Goal: Transaction & Acquisition: Purchase product/service

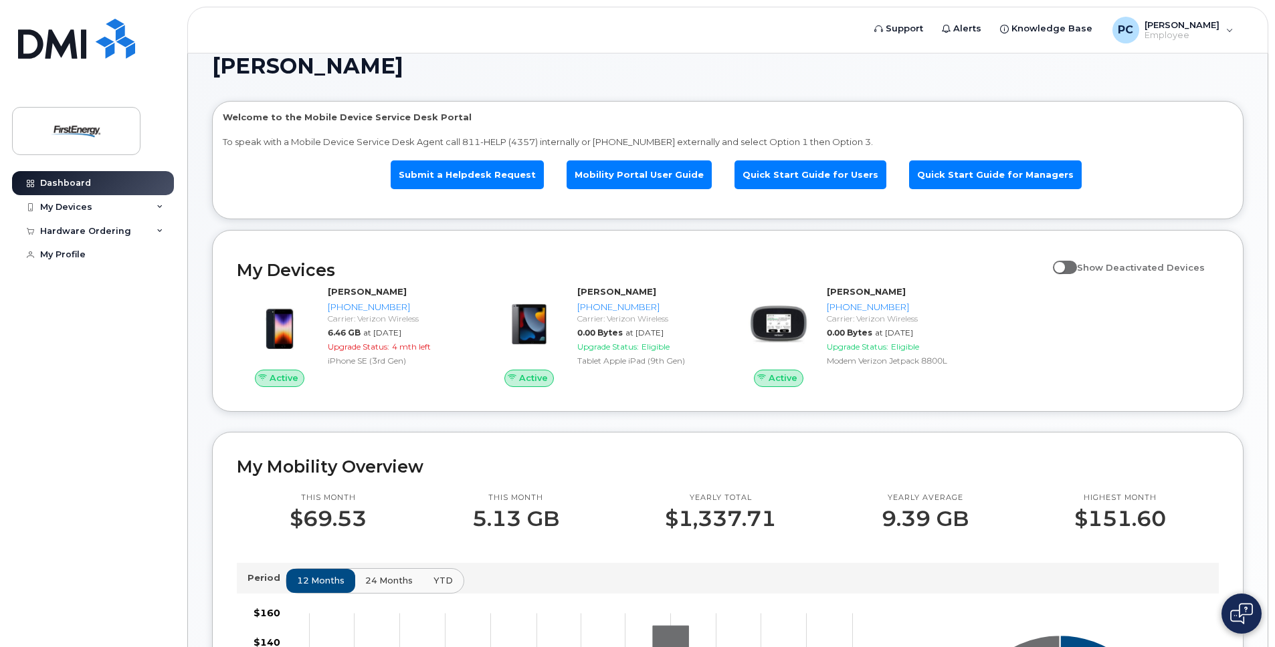
scroll to position [13, 0]
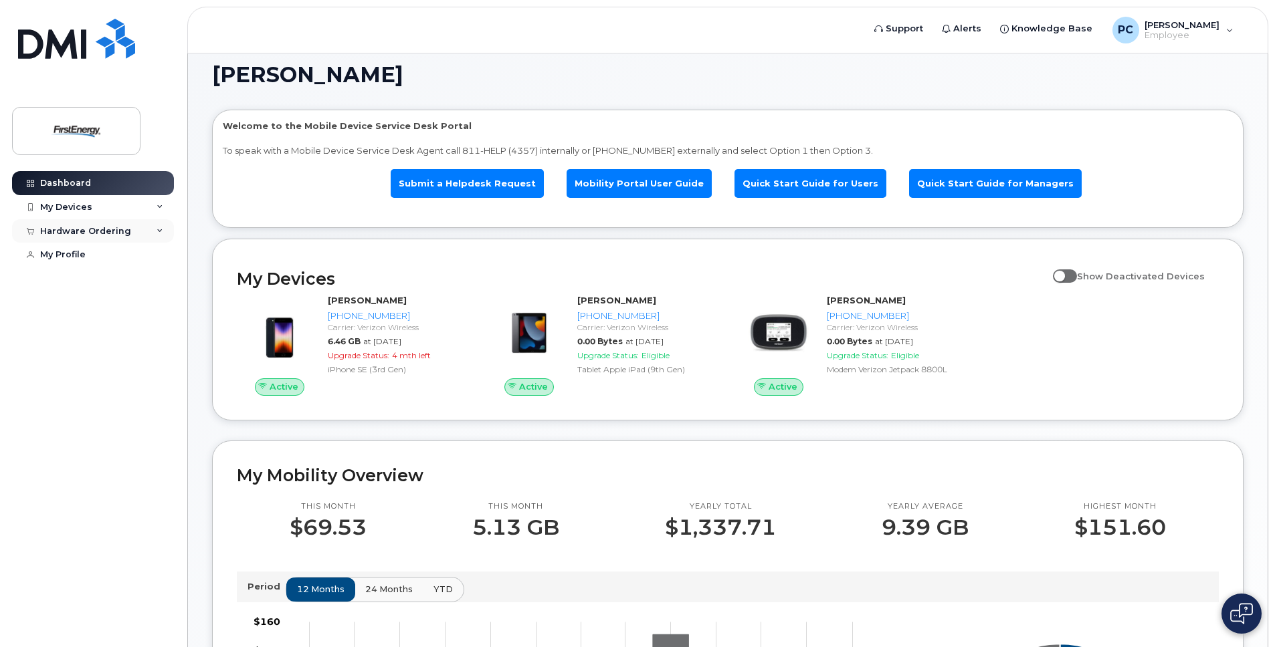
click at [92, 227] on div "Hardware Ordering" at bounding box center [85, 231] width 91 height 11
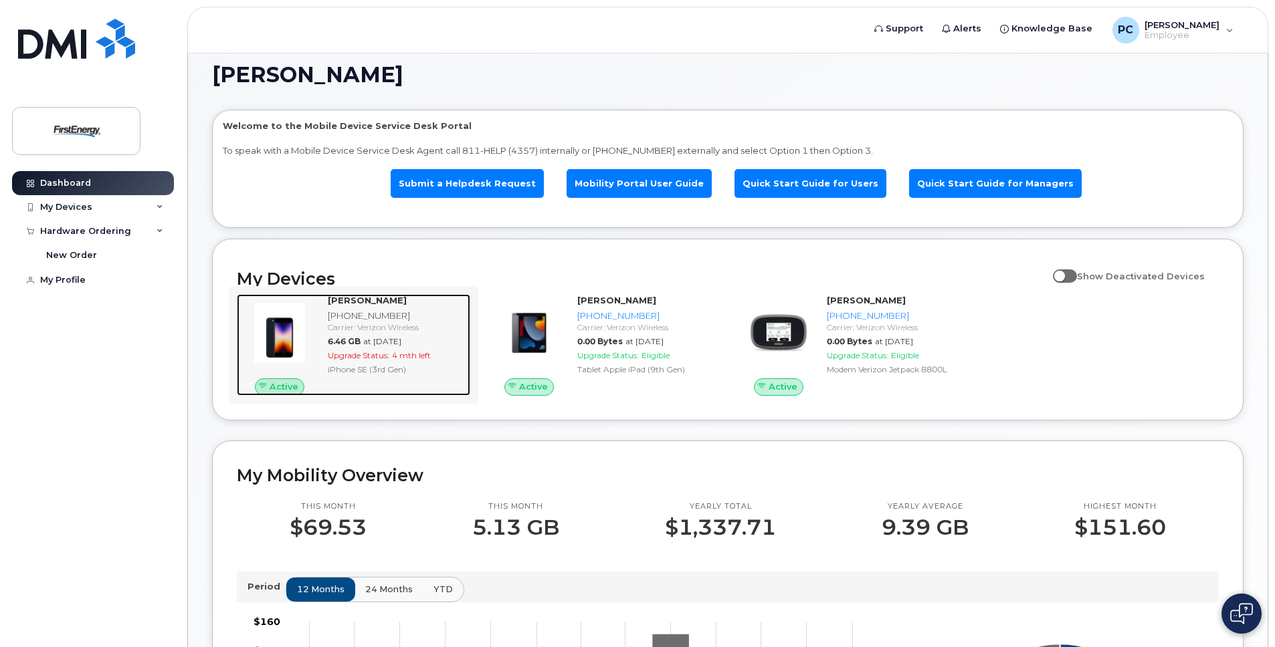
click at [352, 315] on div "[PHONE_NUMBER]" at bounding box center [396, 316] width 137 height 13
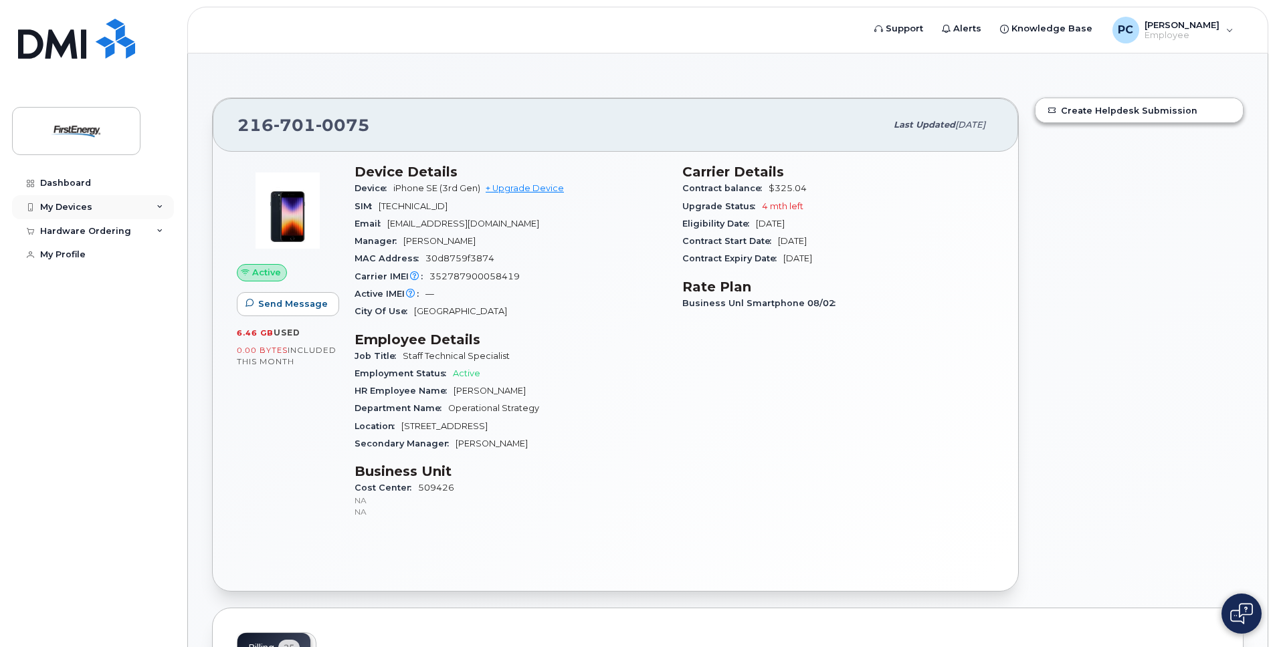
click at [92, 208] on div "My Devices" at bounding box center [93, 207] width 162 height 24
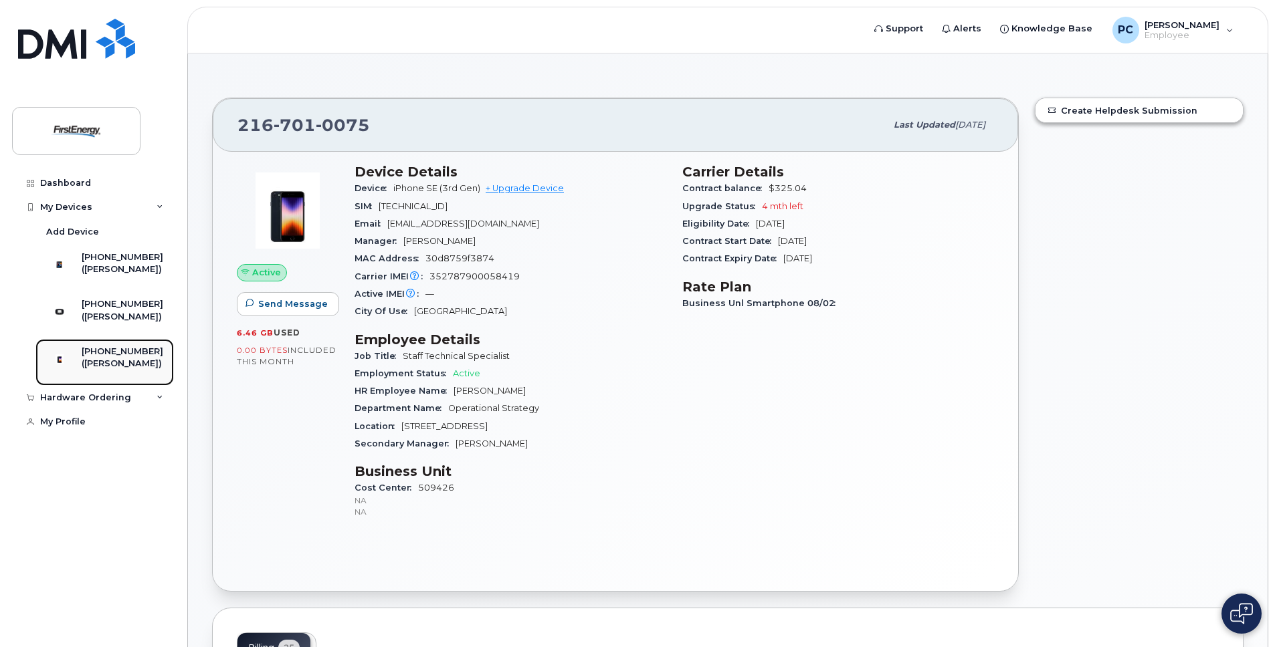
click at [115, 370] on div "([PERSON_NAME])" at bounding box center [123, 364] width 82 height 12
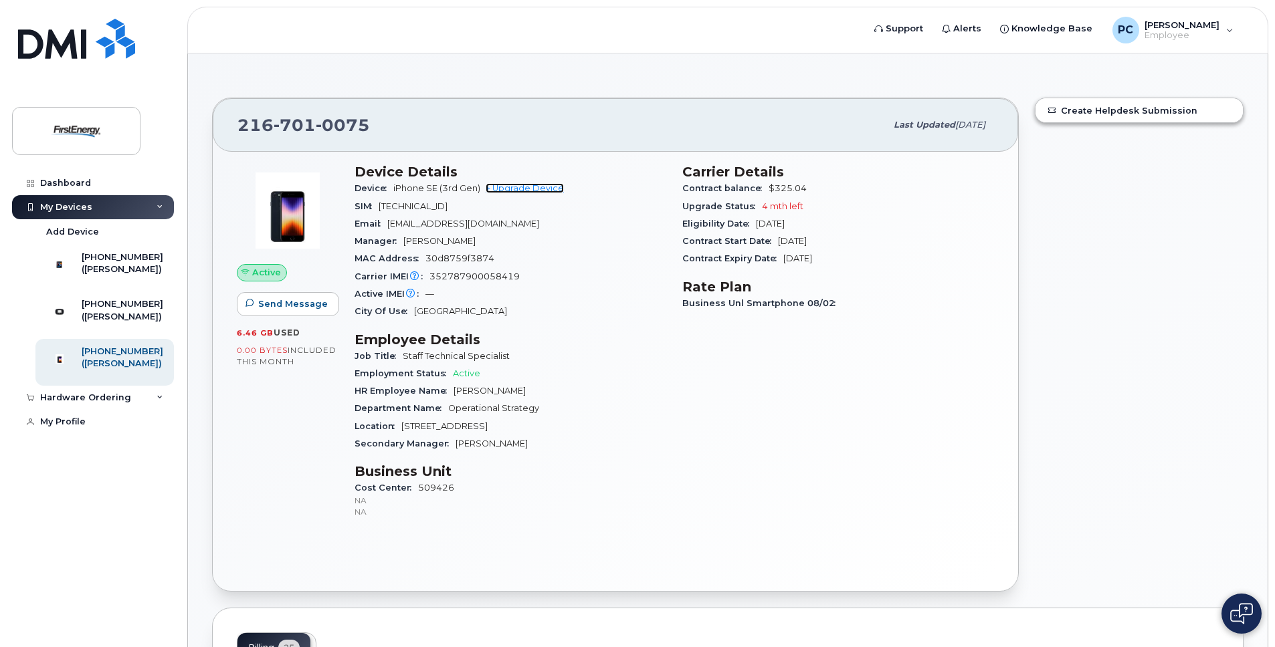
click at [542, 186] on link "+ Upgrade Device" at bounding box center [525, 188] width 78 height 10
click at [146, 409] on div "Hardware Ordering" at bounding box center [93, 398] width 162 height 24
click at [532, 187] on link "+ Upgrade Device" at bounding box center [525, 188] width 78 height 10
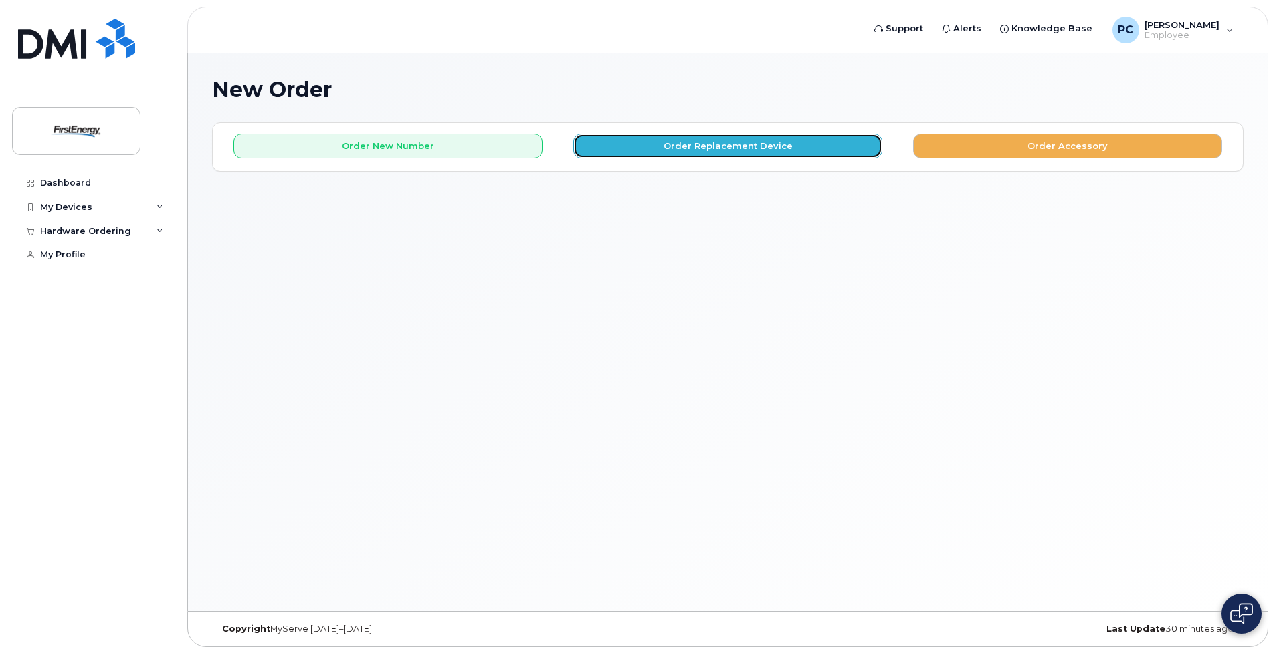
click at [720, 147] on button "Order Replacement Device" at bounding box center [727, 146] width 309 height 25
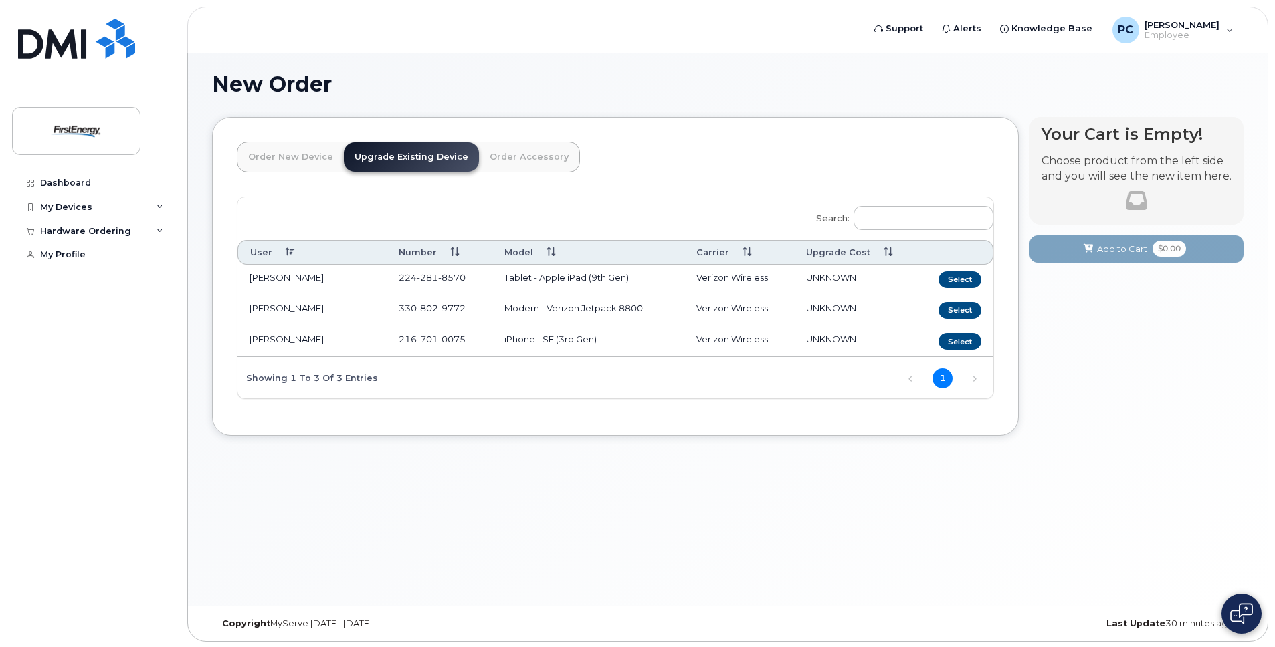
scroll to position [7, 0]
click at [957, 341] on button "Select" at bounding box center [959, 340] width 43 height 17
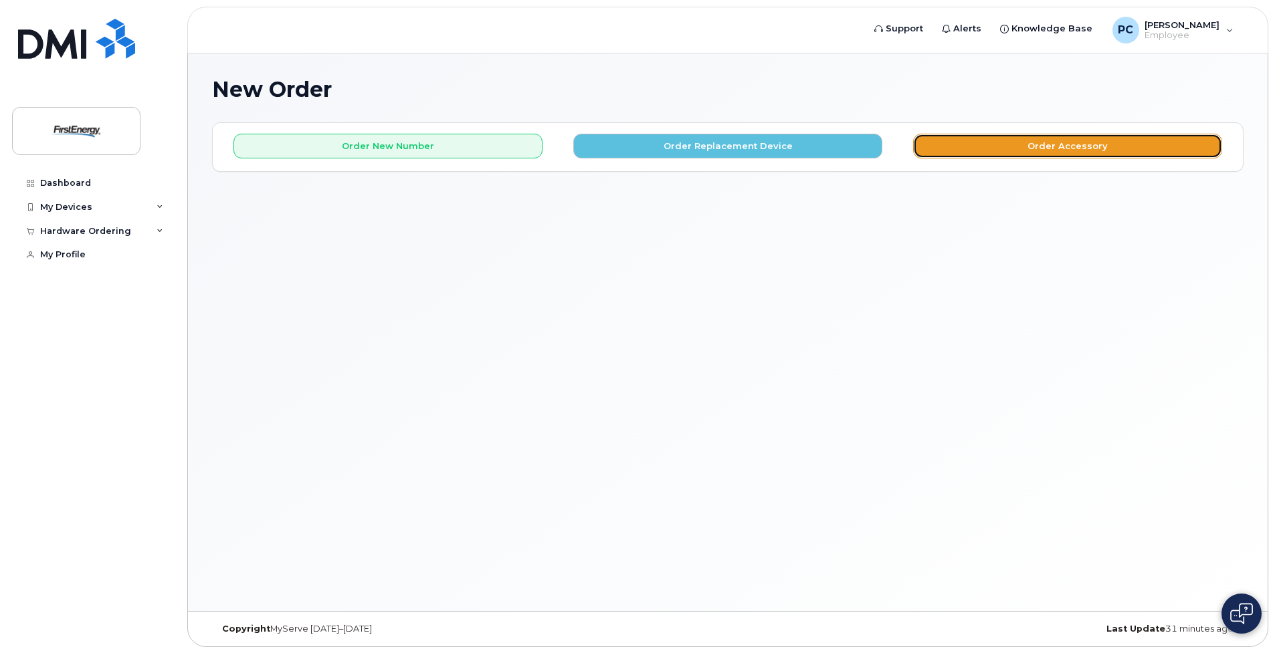
click at [1046, 144] on button "Order Accessory" at bounding box center [1067, 146] width 309 height 25
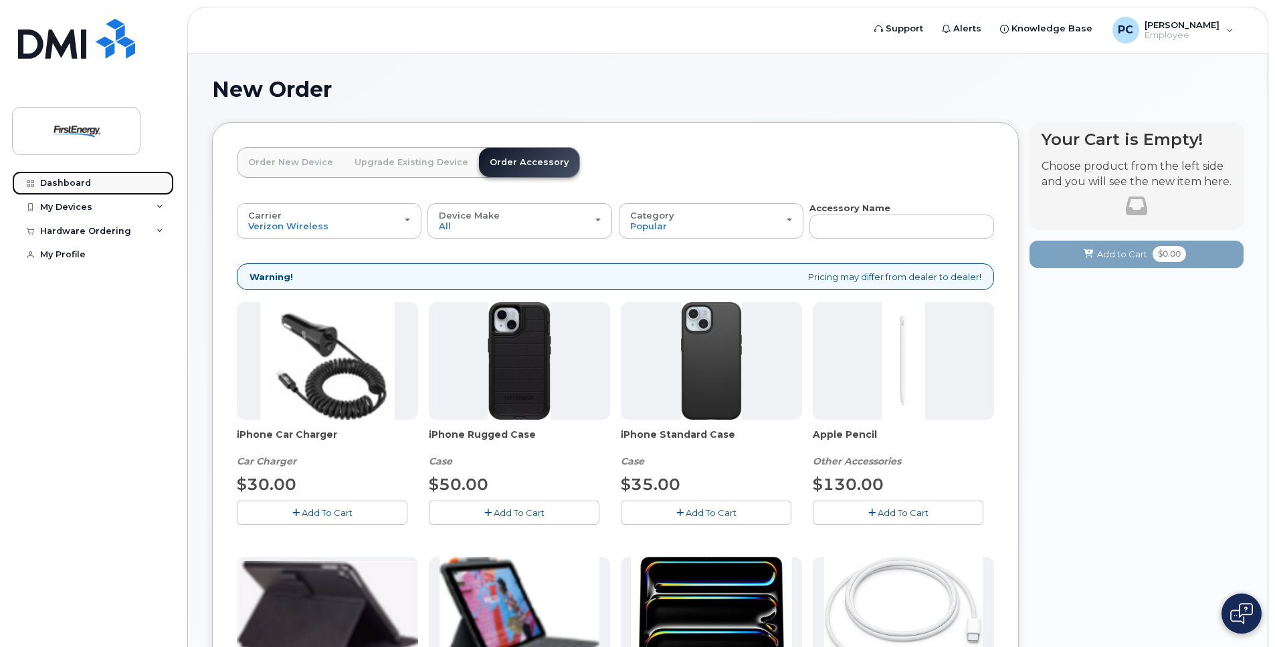
click at [73, 180] on div "Dashboard" at bounding box center [65, 183] width 51 height 11
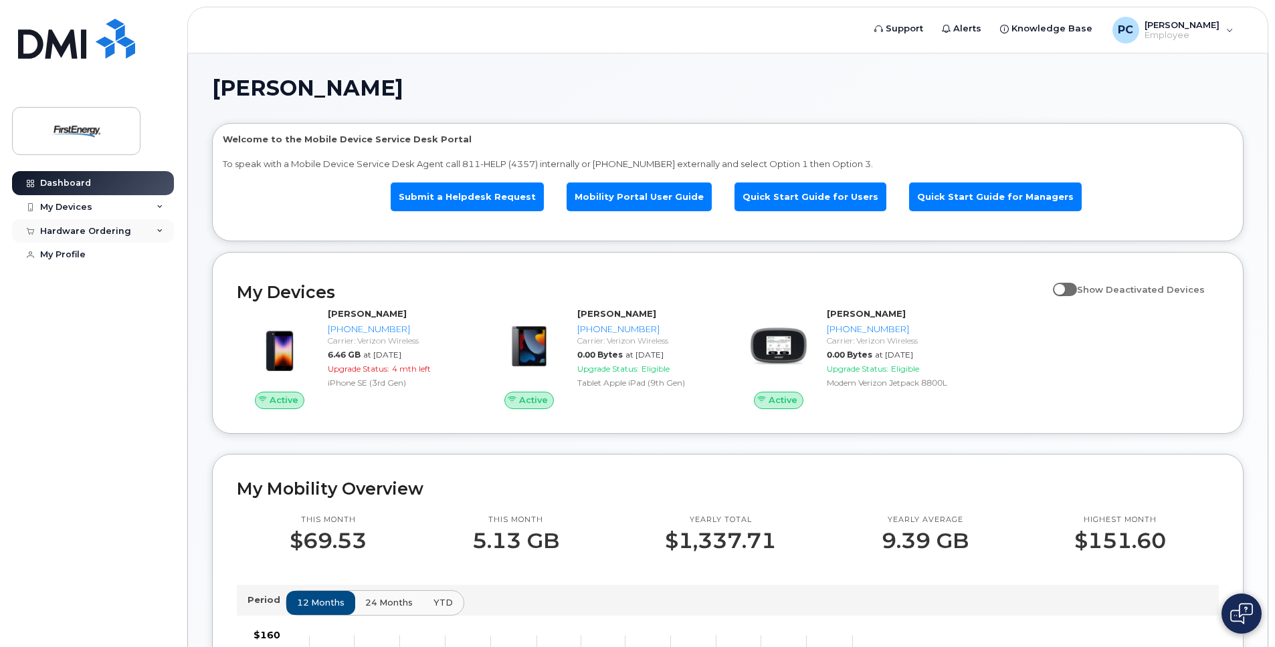
click at [152, 225] on div "Hardware Ordering" at bounding box center [93, 231] width 162 height 24
click at [82, 251] on div "New Order" at bounding box center [71, 255] width 51 height 12
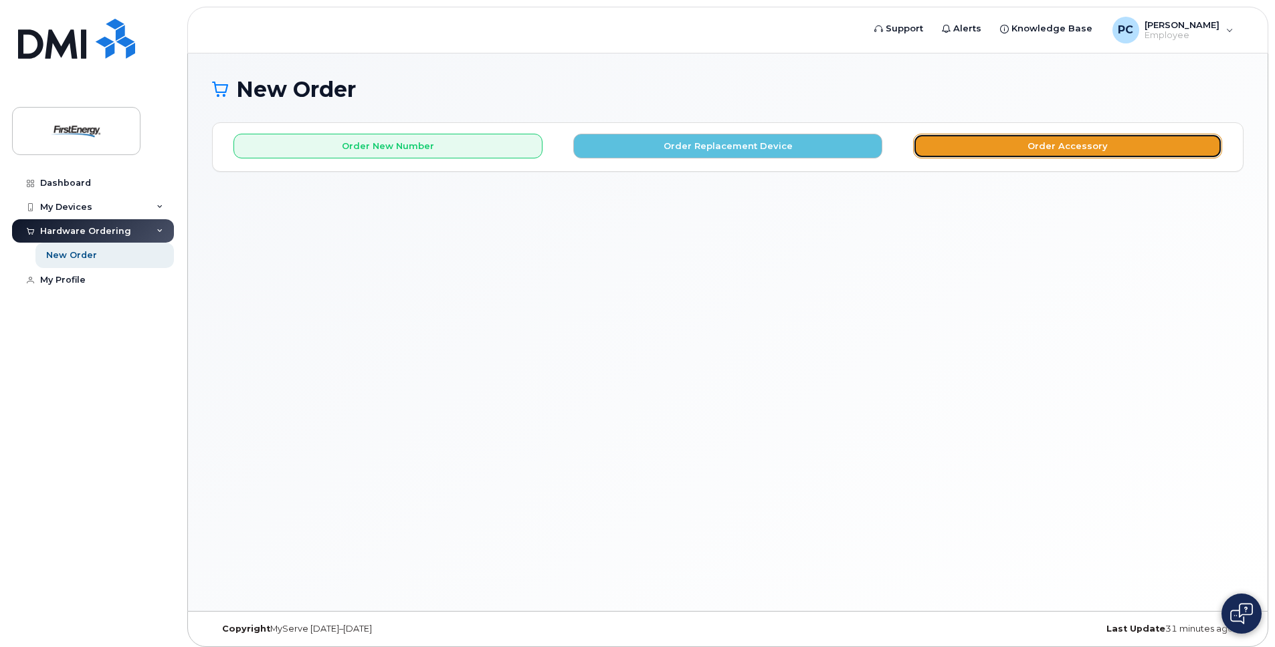
drag, startPoint x: 1057, startPoint y: 156, endPoint x: 1058, endPoint y: 142, distance: 14.1
click at [1058, 142] on button "Order Accessory" at bounding box center [1067, 146] width 309 height 25
